Goal: Information Seeking & Learning: Check status

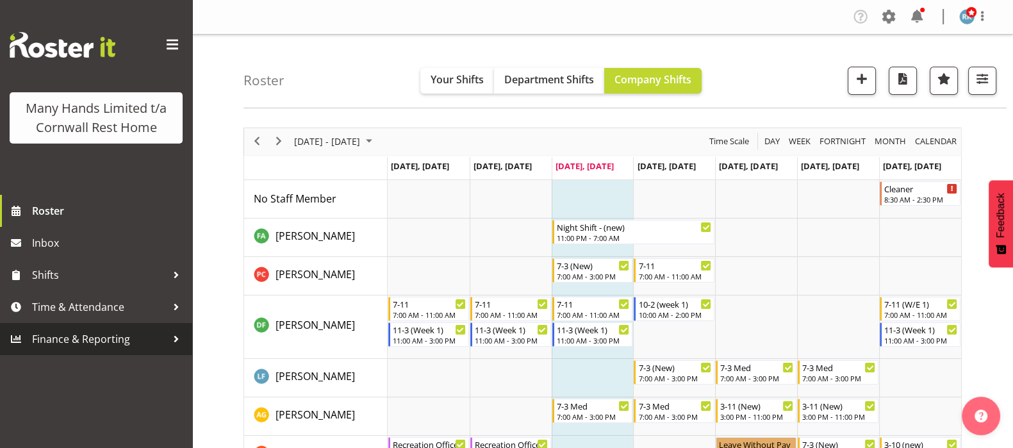
click at [67, 332] on span "Finance & Reporting" at bounding box center [99, 338] width 135 height 19
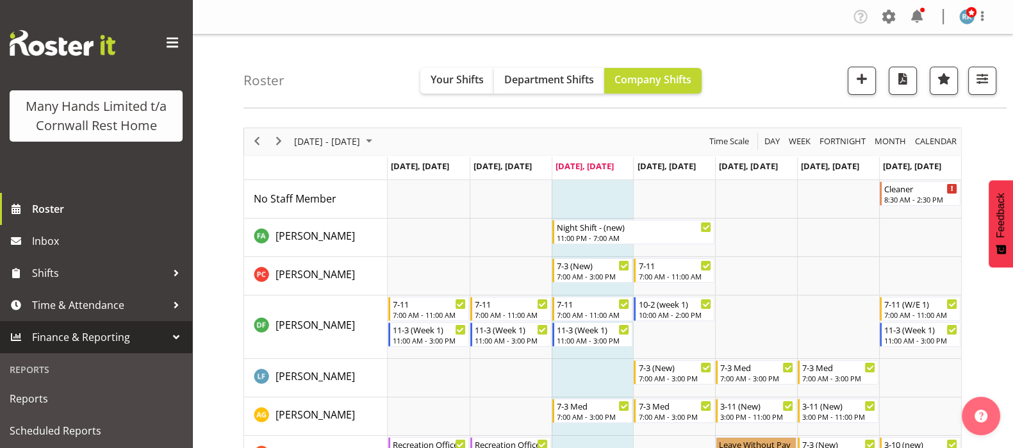
scroll to position [81, 0]
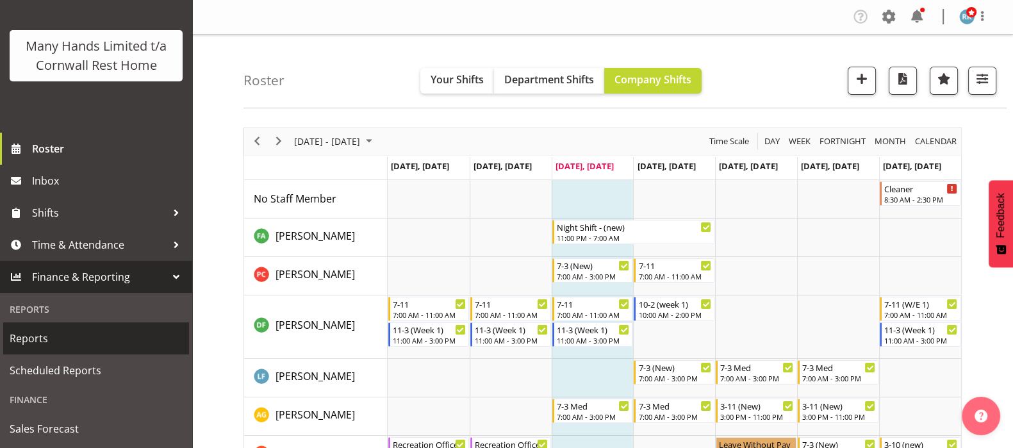
click at [36, 340] on span "Reports" at bounding box center [96, 338] width 173 height 19
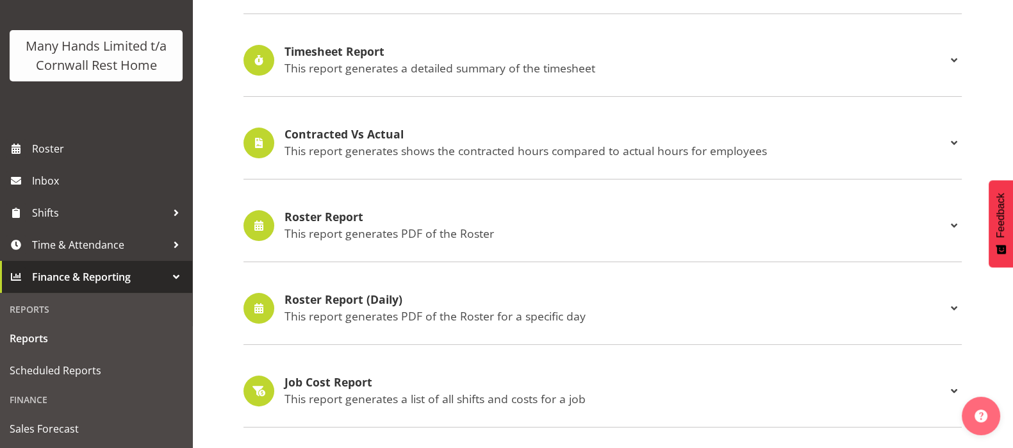
scroll to position [401, 0]
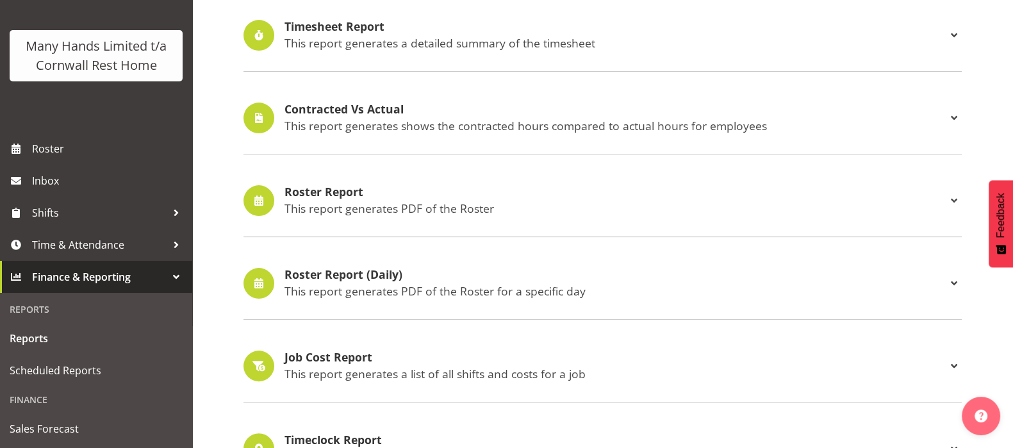
click at [323, 192] on h4 "Roster Report" at bounding box center [616, 192] width 662 height 13
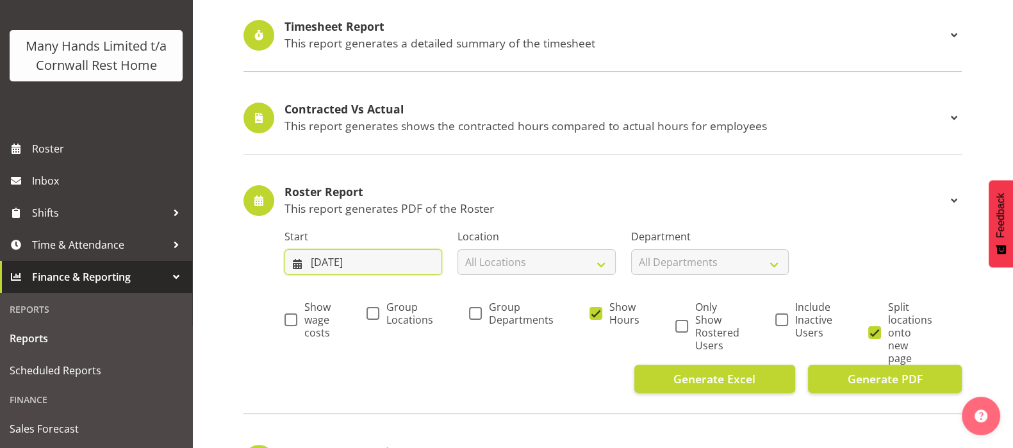
click at [326, 260] on input "24/09/2025" at bounding box center [364, 262] width 158 height 26
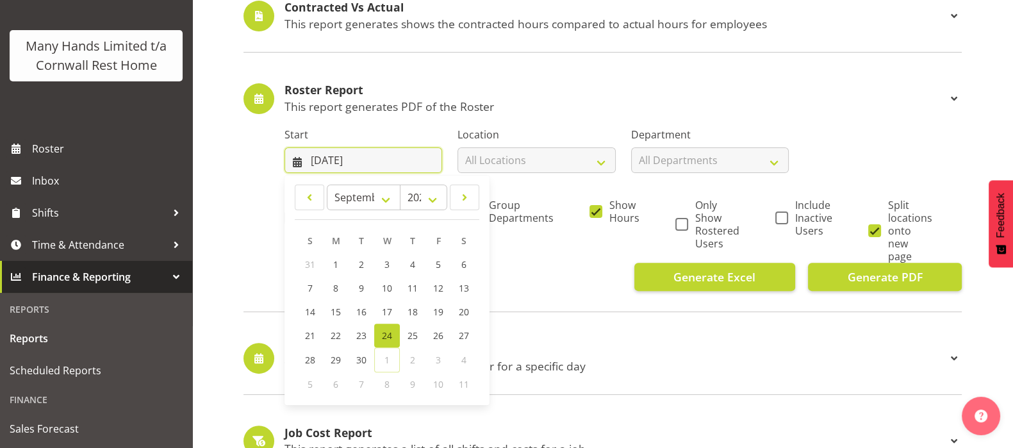
scroll to position [640, 0]
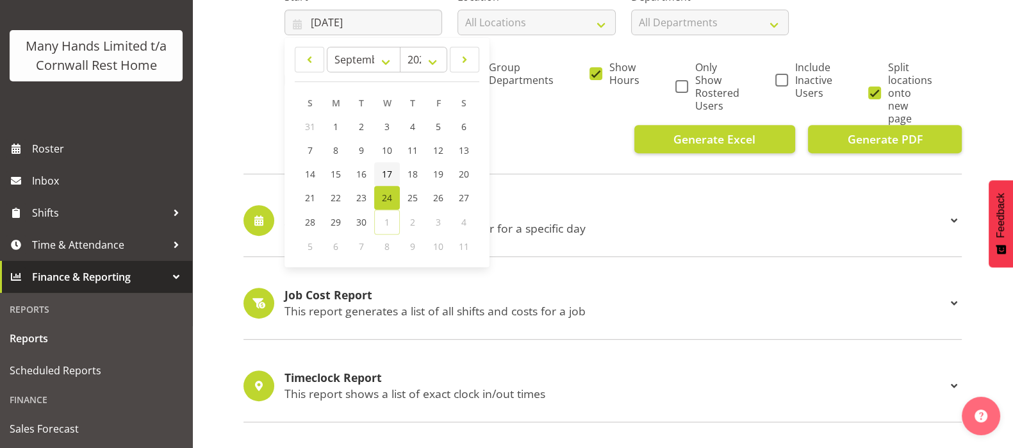
click at [390, 170] on span "17" at bounding box center [387, 174] width 10 height 12
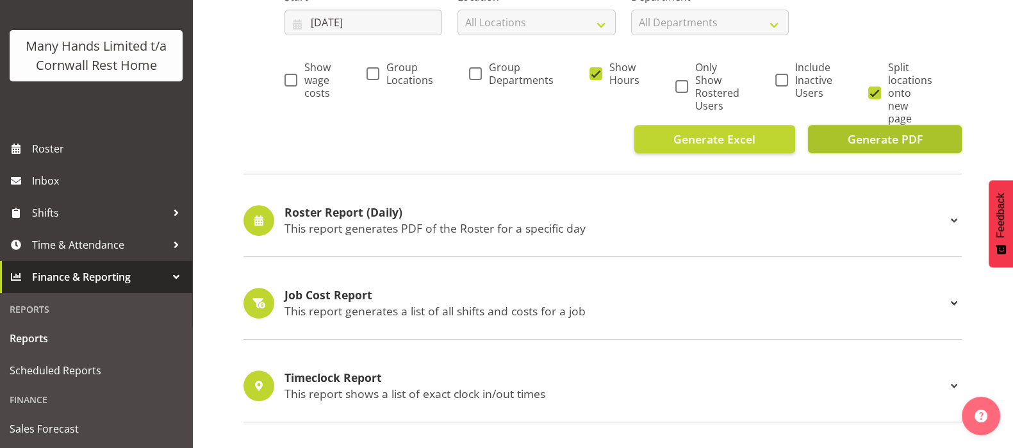
click at [877, 135] on span "Generate PDF" at bounding box center [884, 139] width 75 height 17
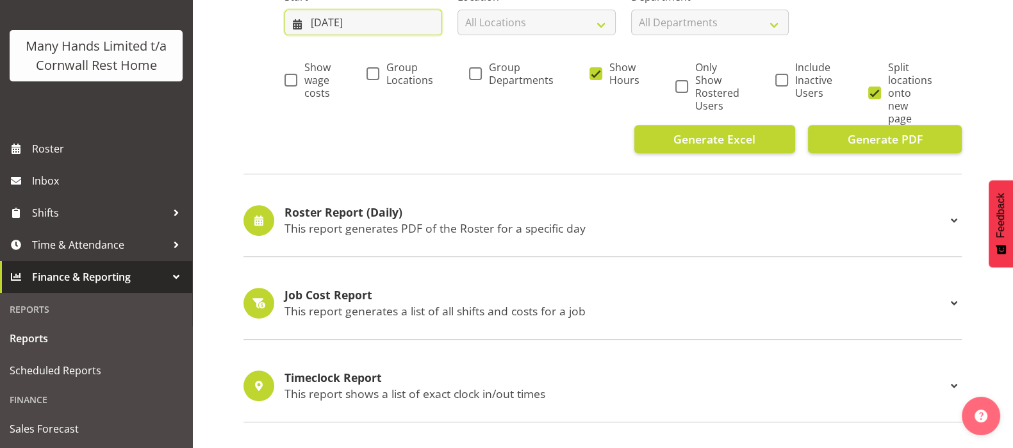
click at [331, 24] on input "17/09/2025" at bounding box center [364, 23] width 158 height 26
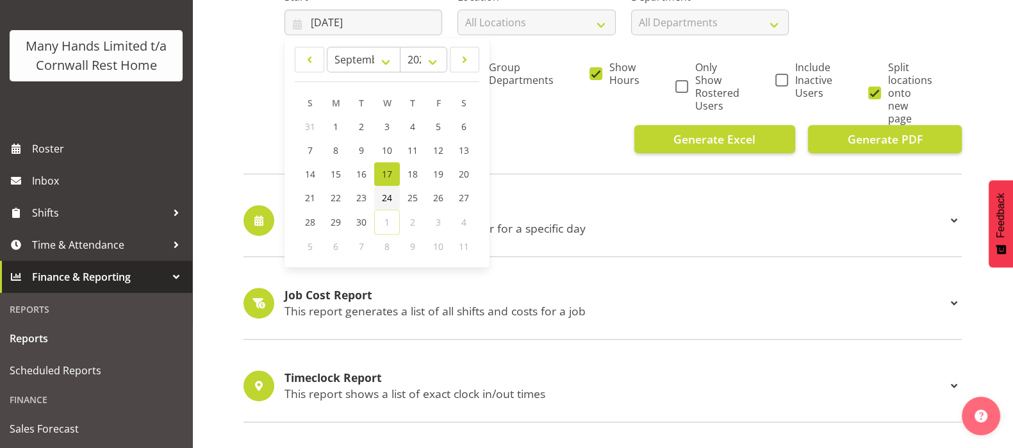
click at [385, 198] on span "24" at bounding box center [387, 198] width 10 height 12
type input "24/09/2025"
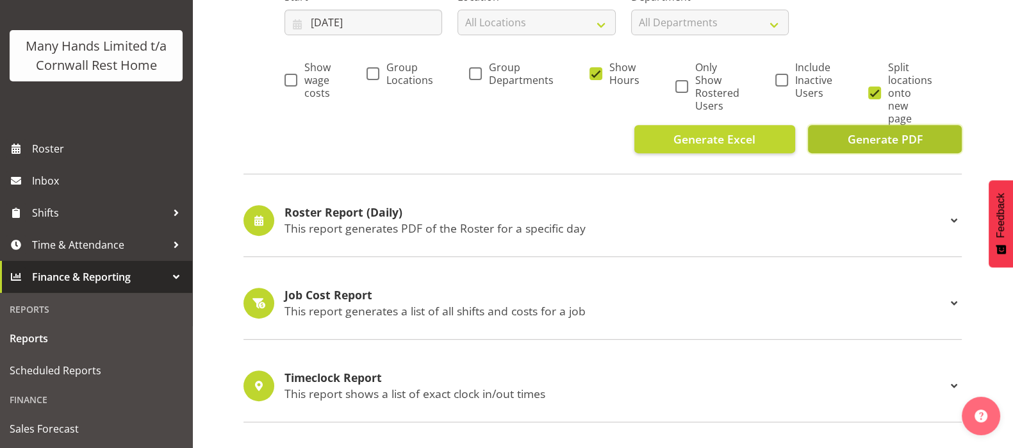
click at [883, 138] on span "Generate PDF" at bounding box center [884, 139] width 75 height 17
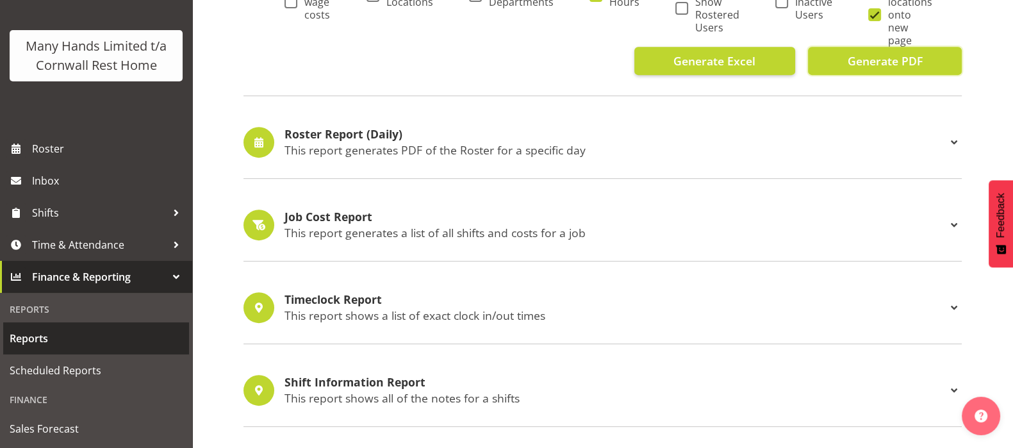
scroll to position [721, 0]
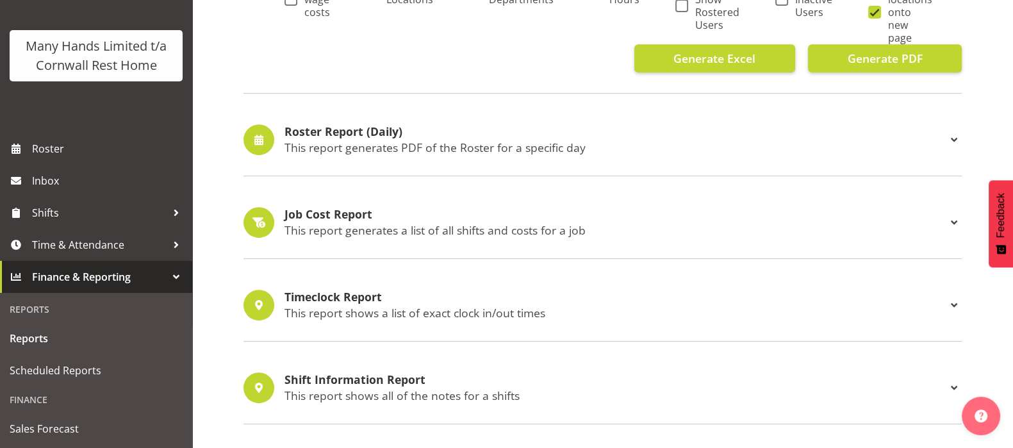
click at [167, 280] on div at bounding box center [176, 276] width 19 height 19
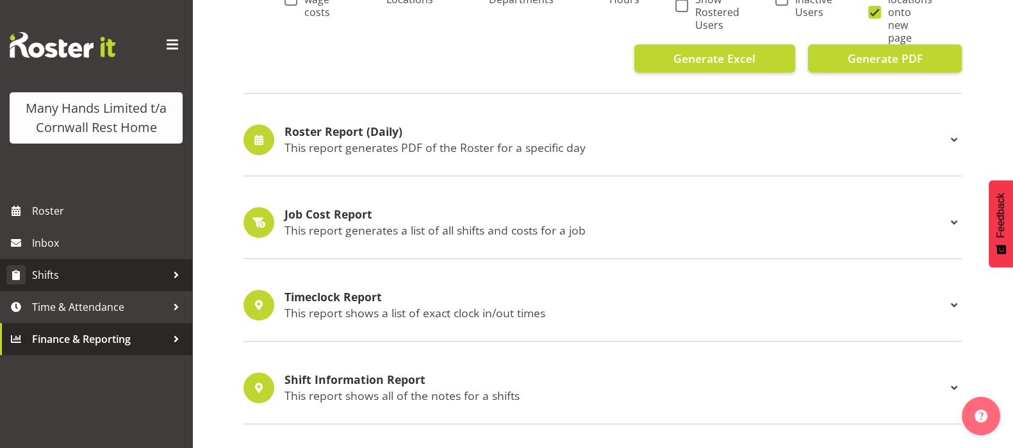
scroll to position [0, 0]
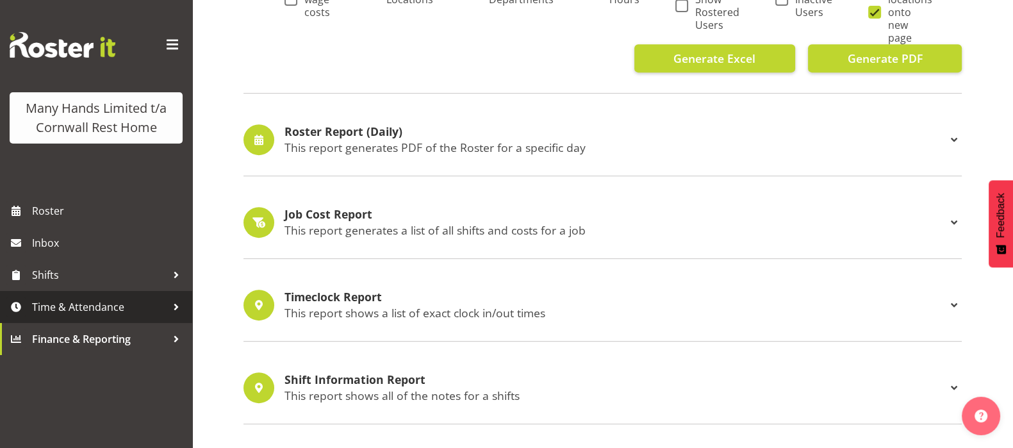
click at [176, 308] on div at bounding box center [176, 306] width 19 height 19
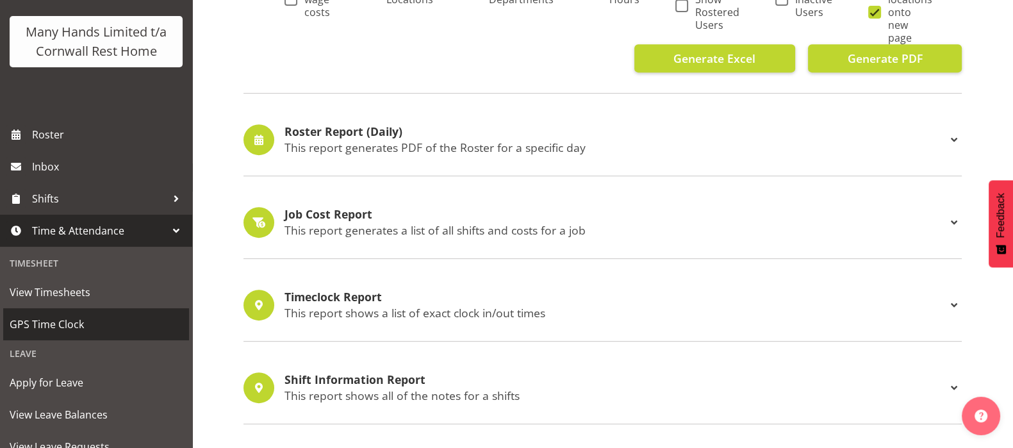
scroll to position [160, 0]
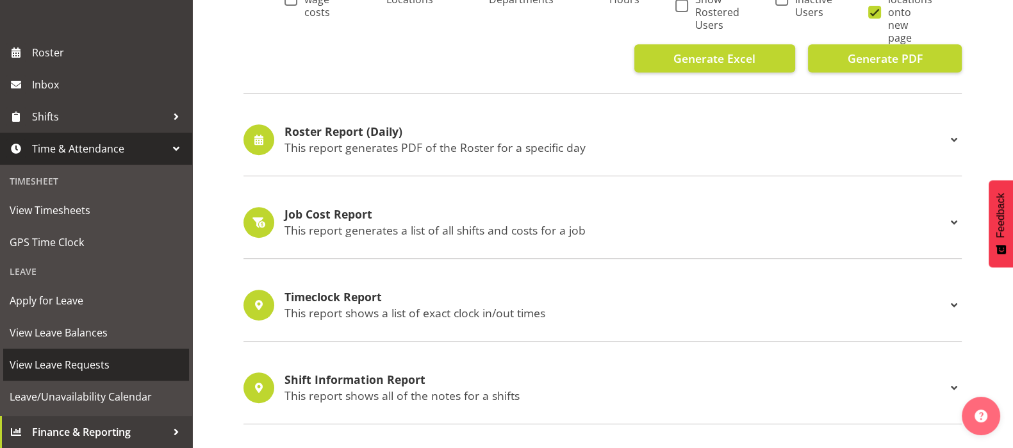
click at [69, 374] on span "View Leave Requests" at bounding box center [96, 364] width 173 height 19
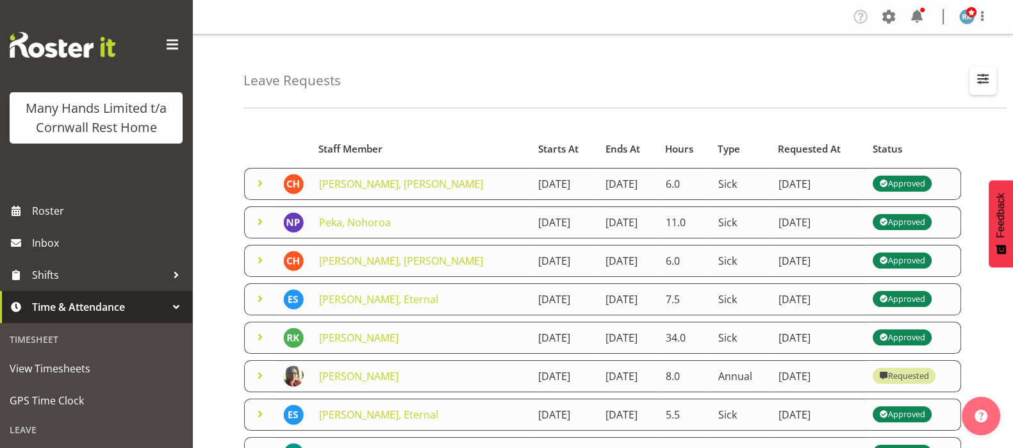
click at [982, 76] on span "button" at bounding box center [983, 79] width 17 height 17
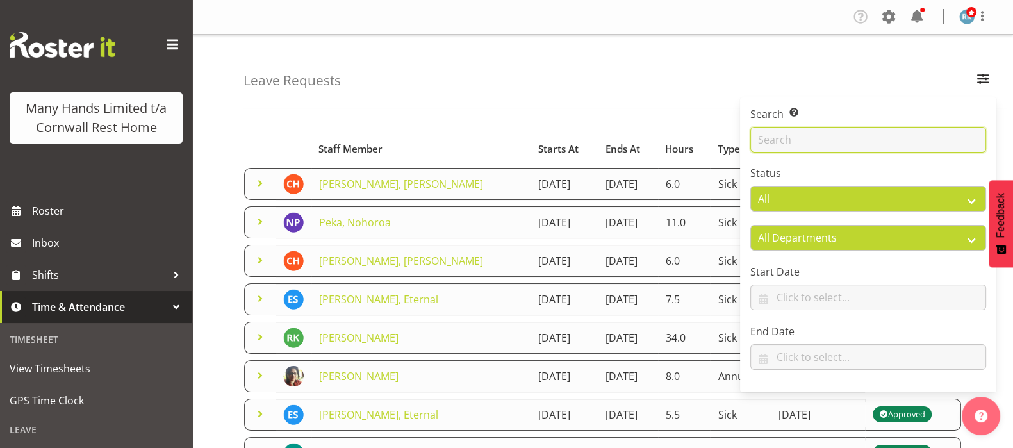
click at [839, 136] on input "text" at bounding box center [869, 140] width 236 height 26
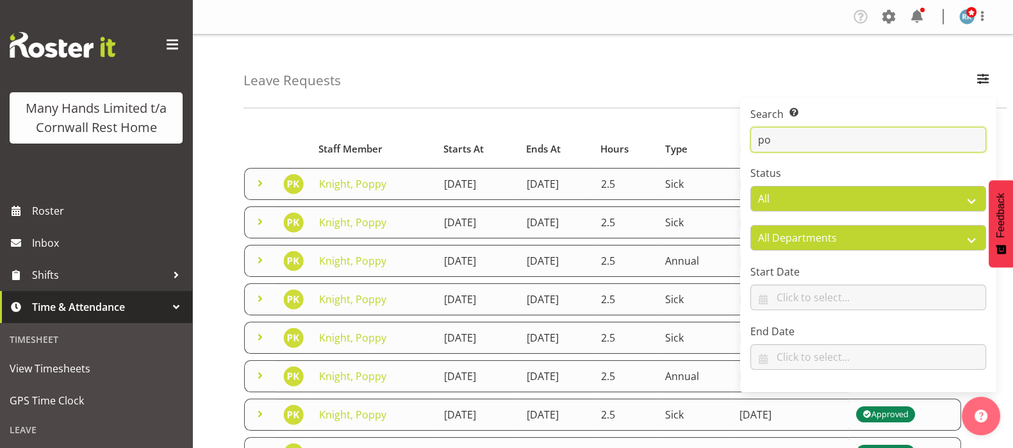
type input "p"
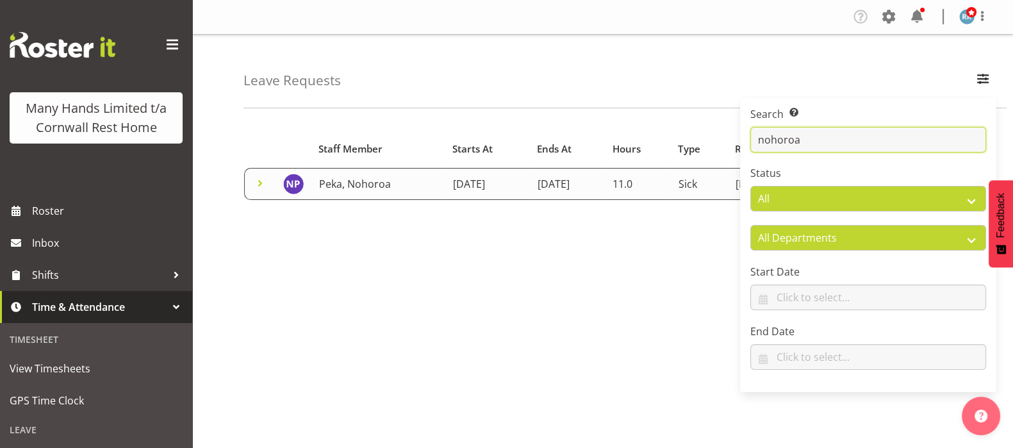
type input "nohoroa"
click at [367, 178] on link "Peka, Nohoroa" at bounding box center [355, 184] width 72 height 14
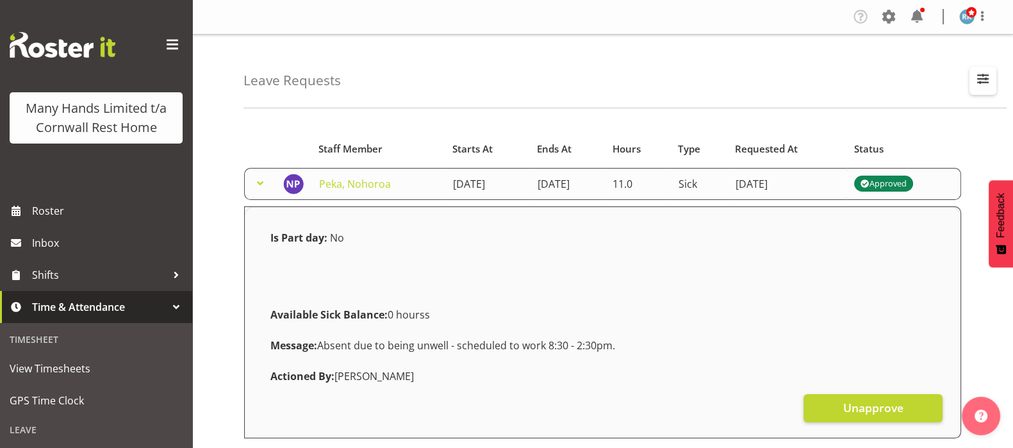
click at [984, 79] on span "button" at bounding box center [983, 79] width 17 height 17
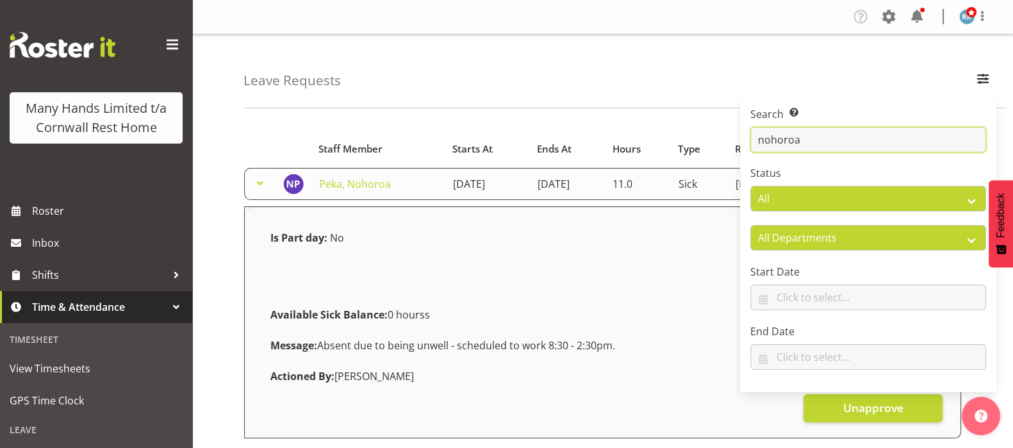
drag, startPoint x: 820, startPoint y: 138, endPoint x: 683, endPoint y: 160, distance: 138.8
click at [684, 160] on div "Leave Requests Search Search for a particular employee nohoroa Status All Appro…" at bounding box center [602, 333] width 821 height 596
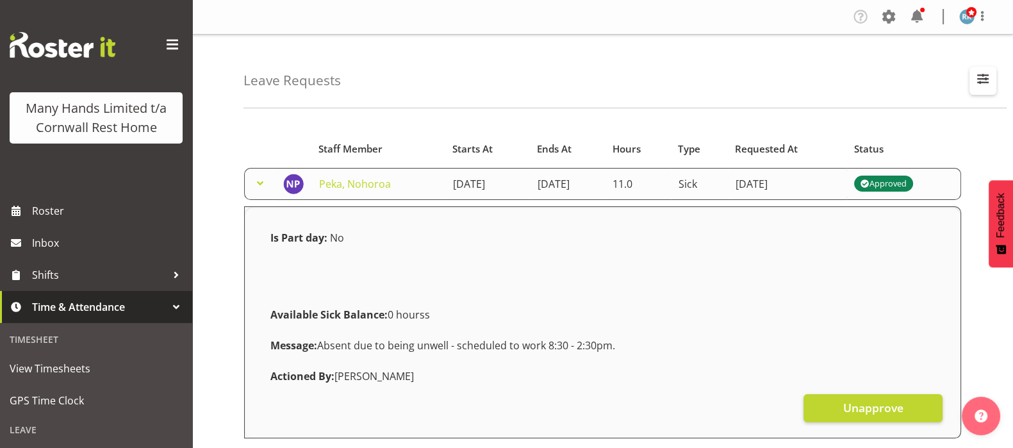
click at [985, 72] on span "button" at bounding box center [983, 79] width 17 height 17
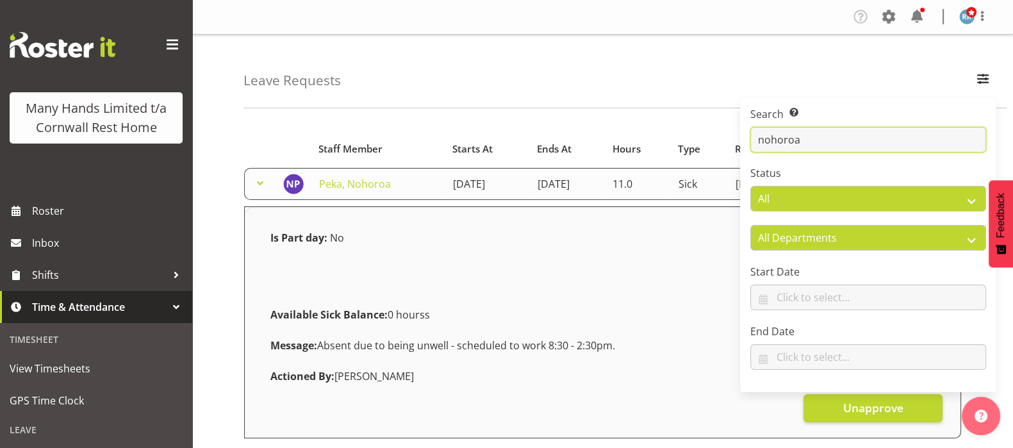
click at [895, 136] on input "nohoroa" at bounding box center [869, 140] width 236 height 26
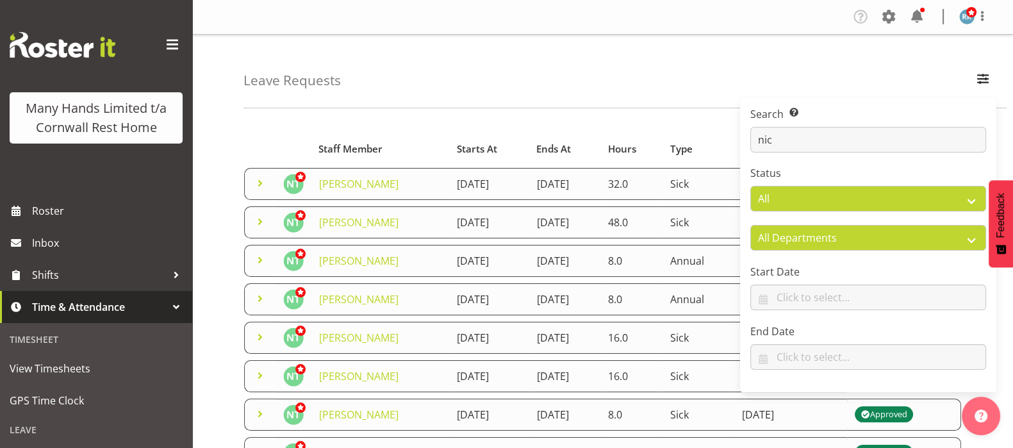
click at [203, 136] on div "Leave Requests Search Search for a particular employee nic Status All Approved …" at bounding box center [602, 415] width 821 height 761
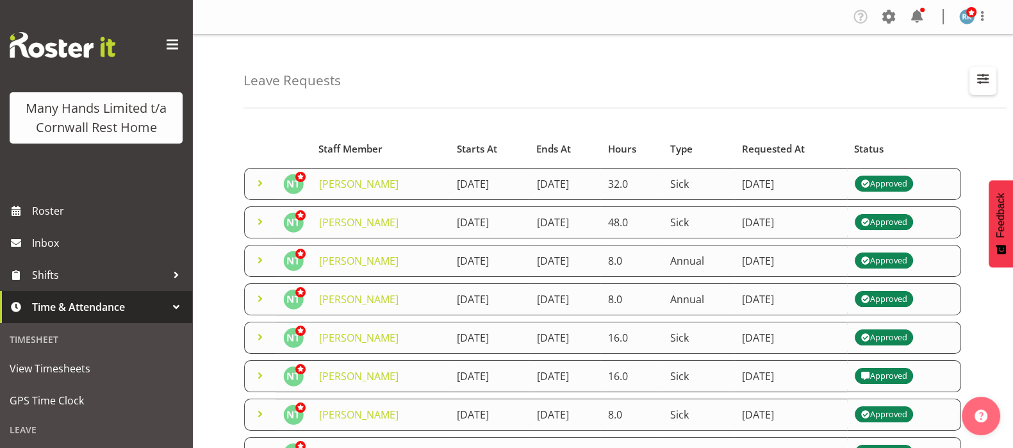
click at [982, 80] on span "button" at bounding box center [983, 79] width 17 height 17
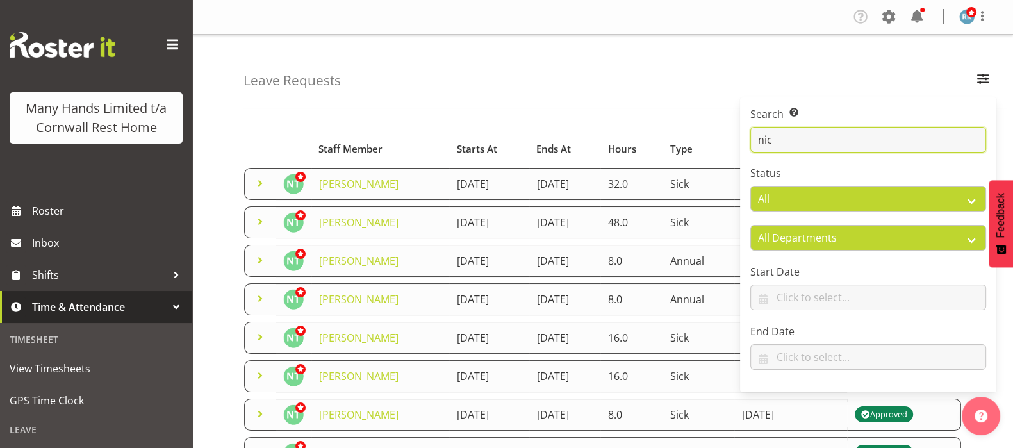
drag, startPoint x: 779, startPoint y: 141, endPoint x: 700, endPoint y: 145, distance: 78.9
click at [705, 145] on div "Leave Requests Search Search for a particular employee nic Status All Approved …" at bounding box center [602, 415] width 821 height 761
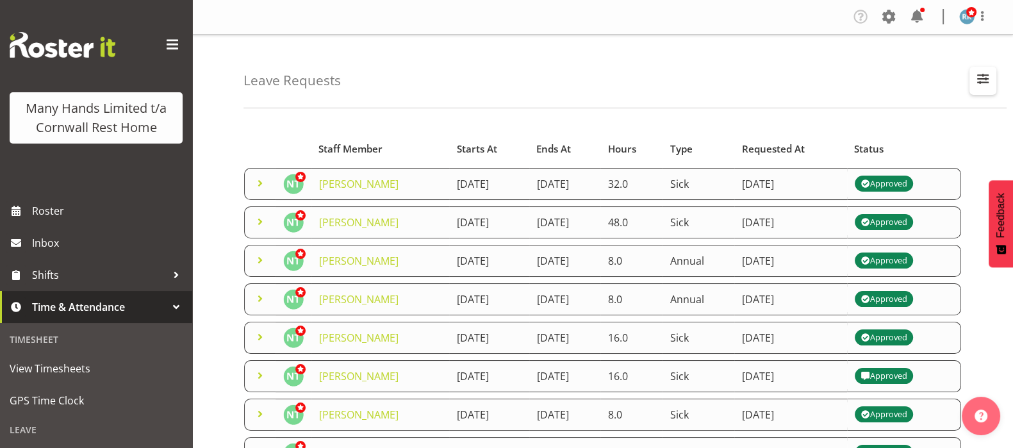
click at [991, 78] on span "button" at bounding box center [983, 79] width 17 height 17
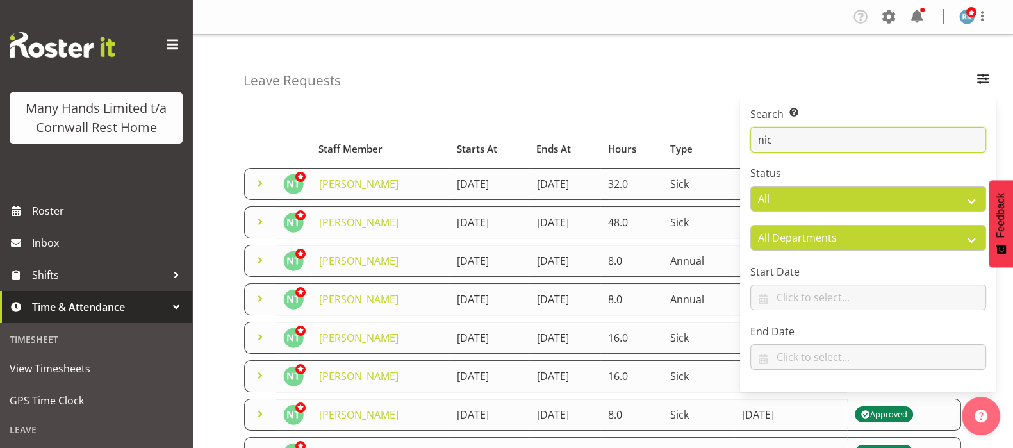
click at [845, 140] on input "nic" at bounding box center [869, 140] width 236 height 26
type input "n"
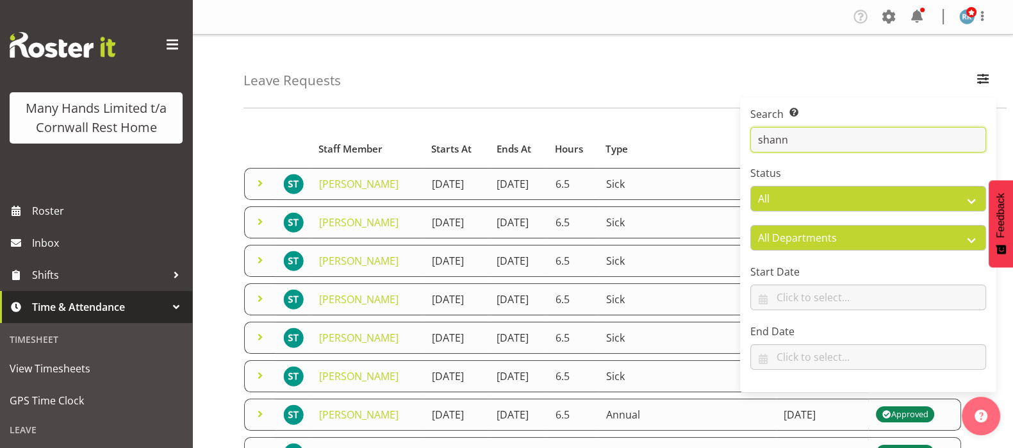
type input "[PERSON_NAME]"
click at [215, 163] on div "Leave Requests Search Search for a particular employee [PERSON_NAME] Status All…" at bounding box center [602, 415] width 821 height 761
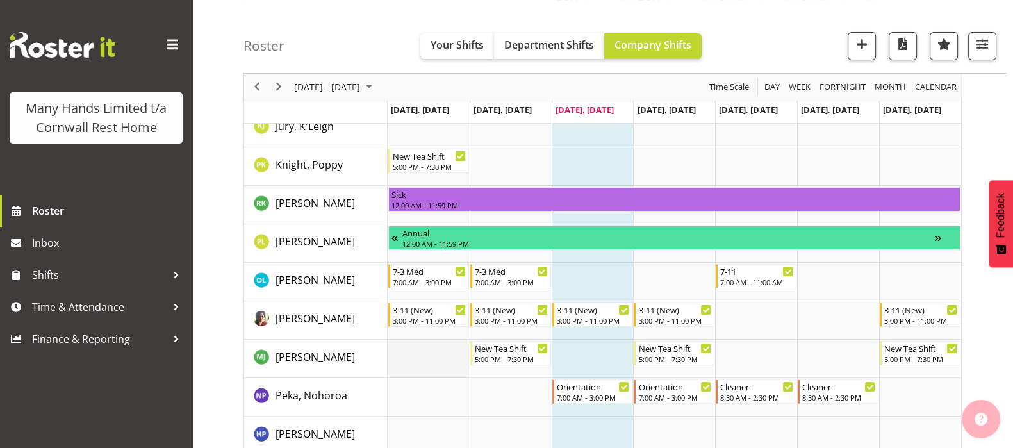
scroll to position [369, 0]
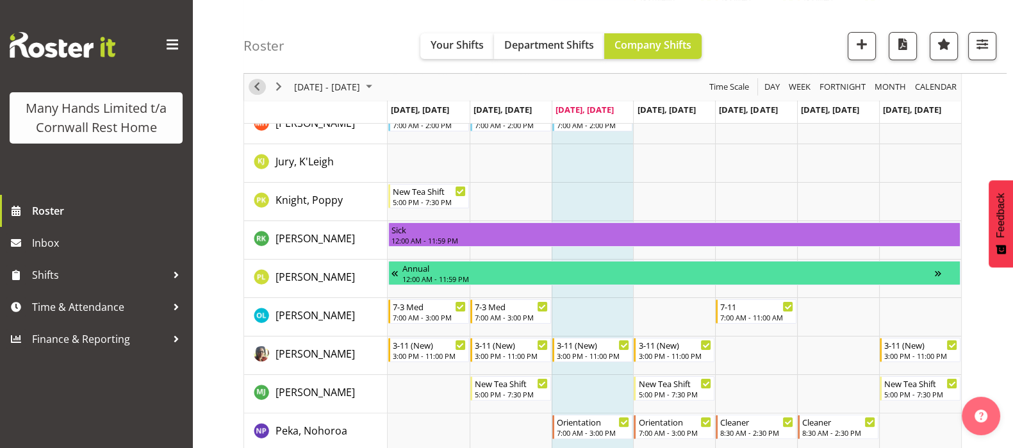
click at [258, 87] on span "Previous" at bounding box center [256, 87] width 15 height 16
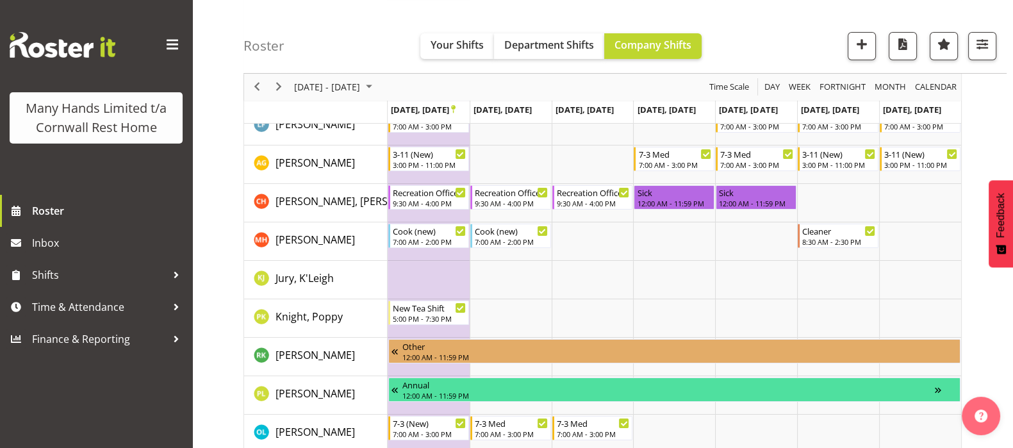
scroll to position [320, 0]
